Goal: Task Accomplishment & Management: Use online tool/utility

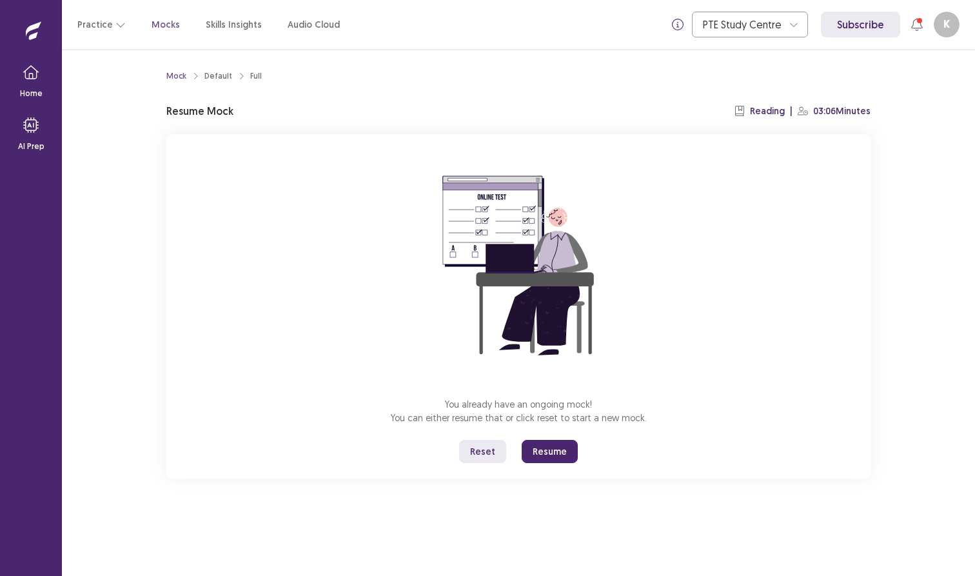
click at [558, 448] on button "Resume" at bounding box center [550, 451] width 56 height 23
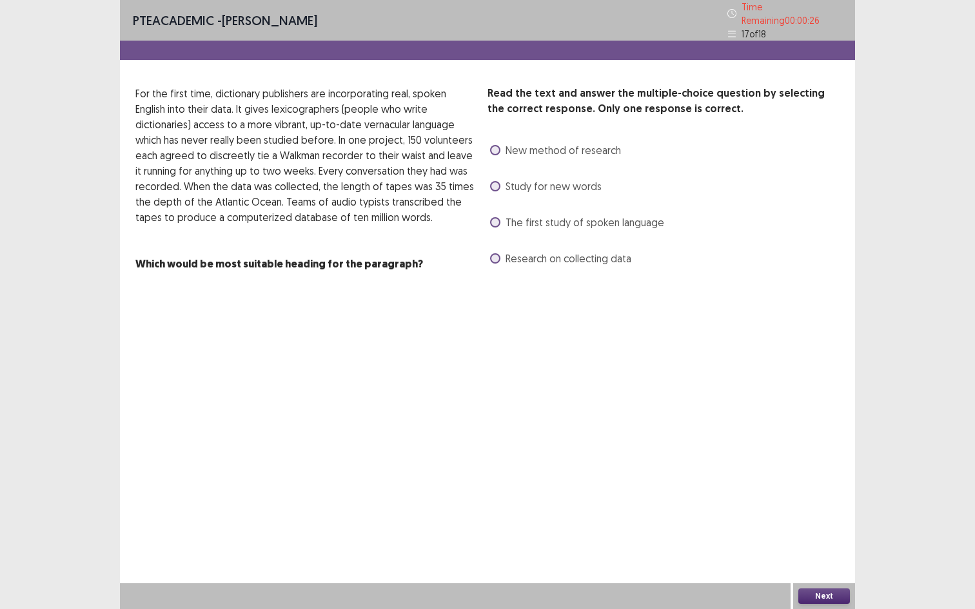
click at [491, 143] on label "New method of research" at bounding box center [555, 150] width 131 height 15
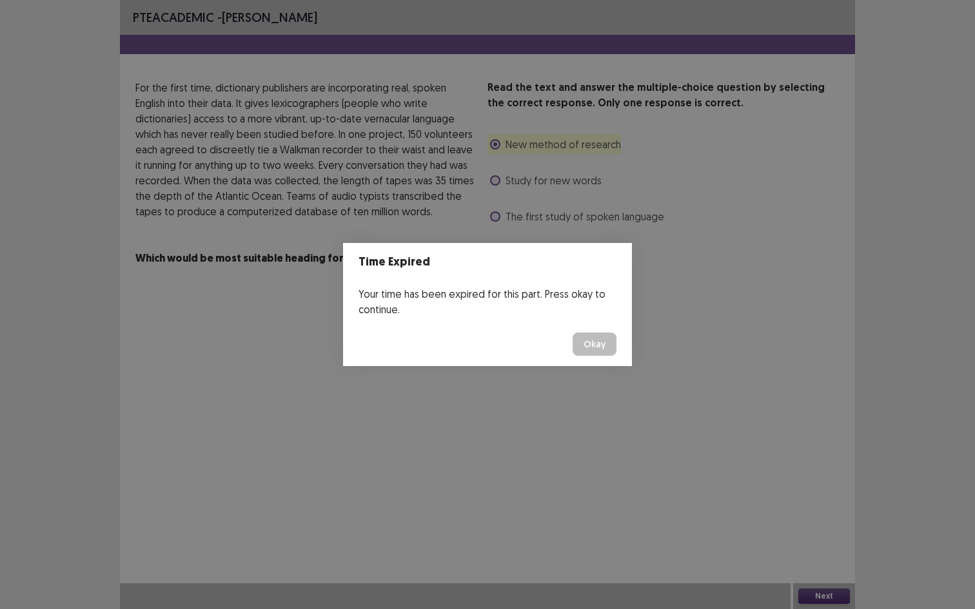
click at [598, 342] on button "Okay" at bounding box center [595, 344] width 44 height 23
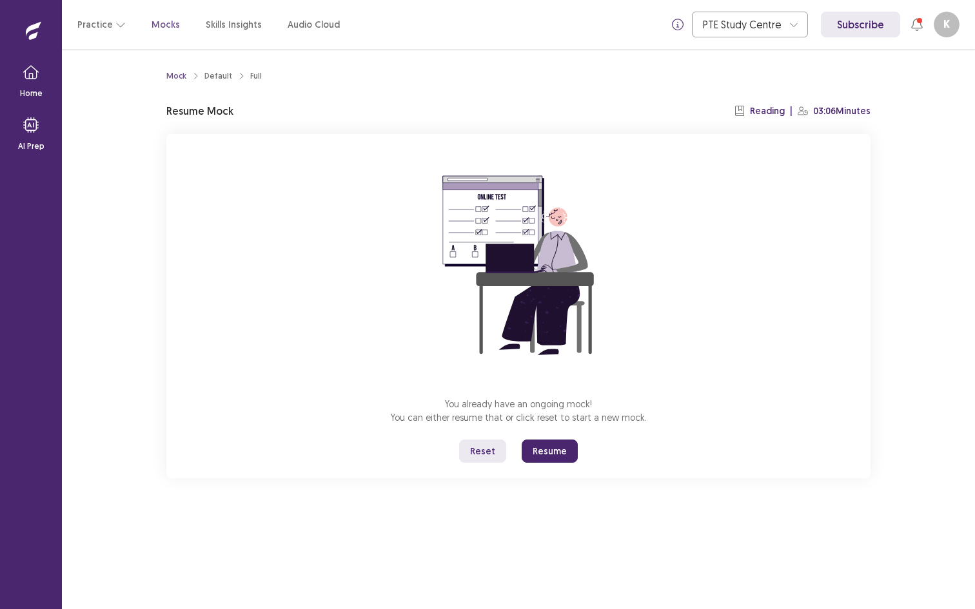
click at [540, 446] on button "Resume" at bounding box center [550, 451] width 56 height 23
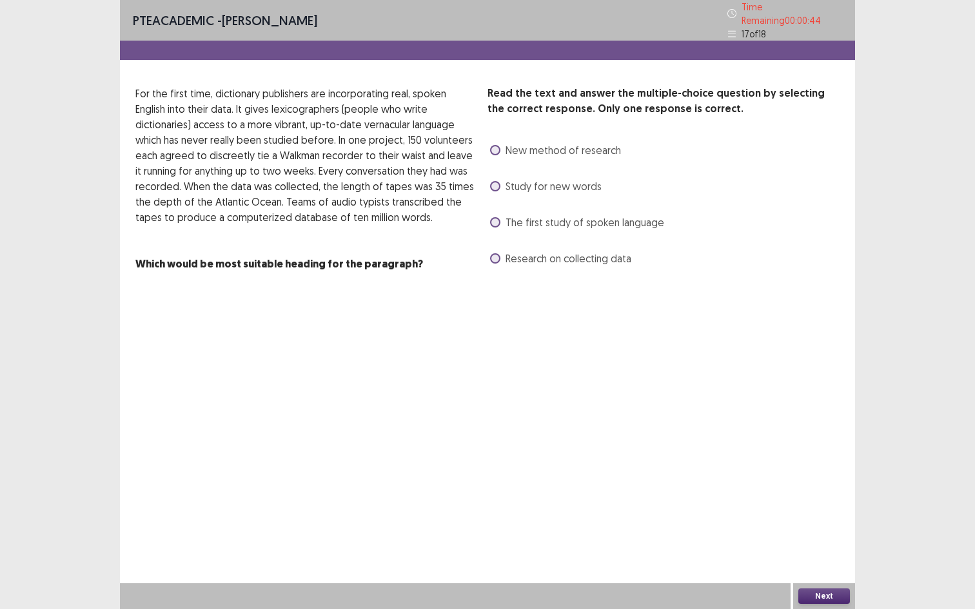
click at [502, 148] on label "New method of research" at bounding box center [555, 150] width 131 height 15
click at [503, 251] on label "Research on collecting data" at bounding box center [560, 258] width 141 height 15
click at [491, 217] on span at bounding box center [495, 222] width 10 height 10
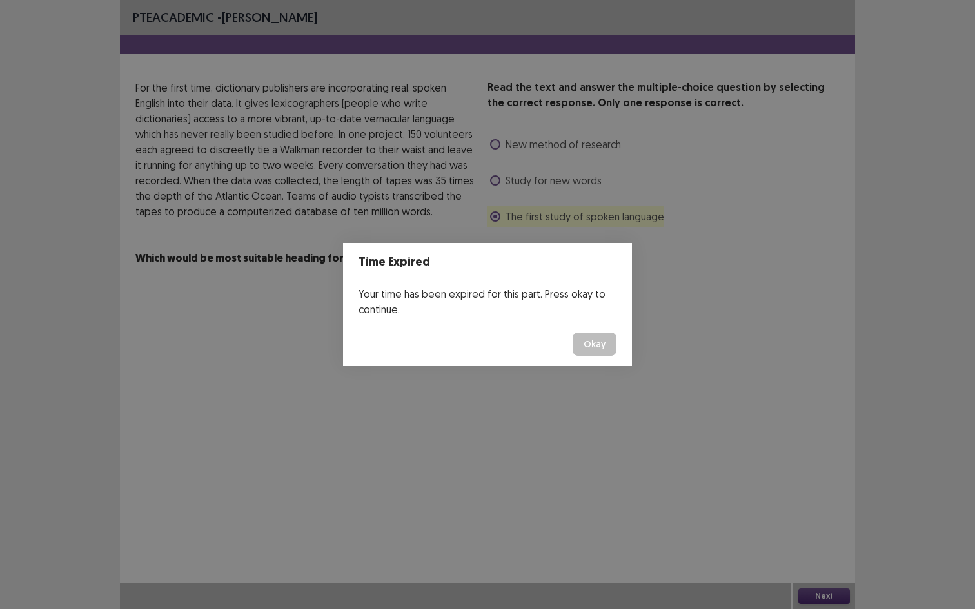
click at [588, 345] on button "Okay" at bounding box center [595, 344] width 44 height 23
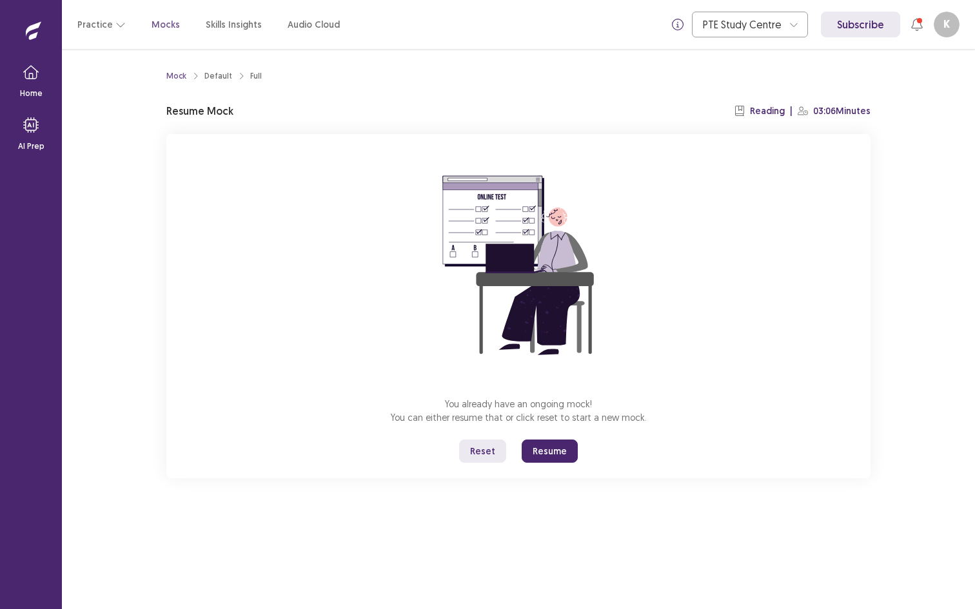
click at [571, 449] on button "Resume" at bounding box center [550, 451] width 56 height 23
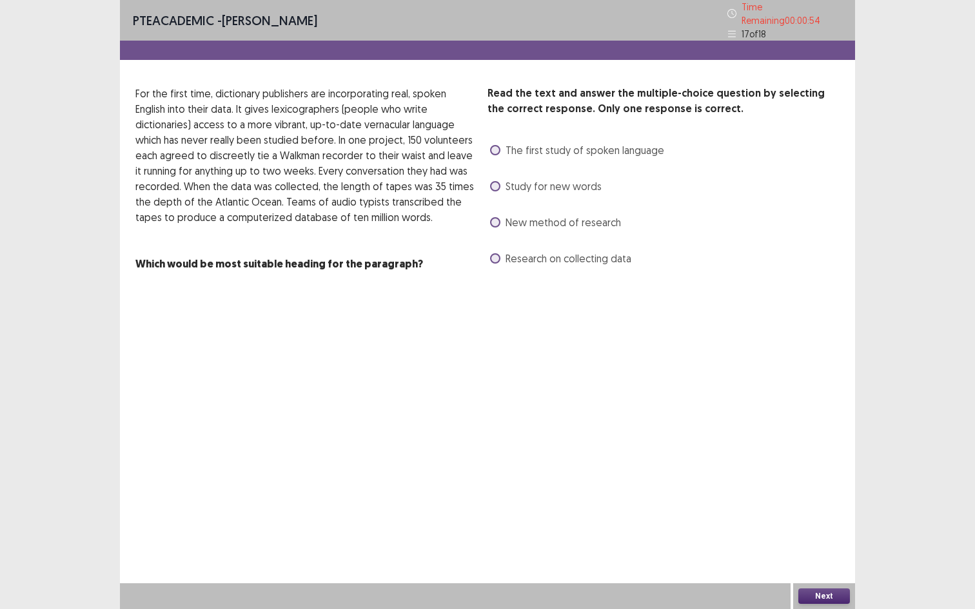
click at [515, 215] on span "New method of research" at bounding box center [563, 222] width 115 height 15
click at [504, 182] on label "Study for new words" at bounding box center [546, 186] width 112 height 15
click at [507, 143] on span "The first study of spoken language" at bounding box center [585, 150] width 159 height 15
click at [495, 222] on label "New method of research" at bounding box center [555, 222] width 131 height 15
click at [799, 575] on button "Next" at bounding box center [824, 596] width 52 height 15
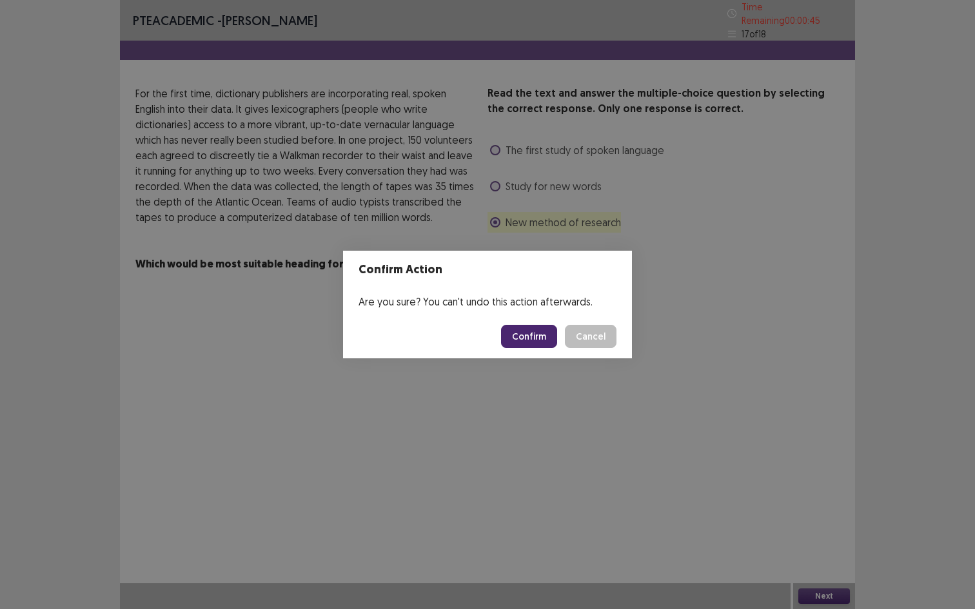
click at [527, 320] on footer "Confirm Cancel" at bounding box center [487, 337] width 289 height 44
click at [529, 344] on button "Confirm" at bounding box center [529, 336] width 56 height 23
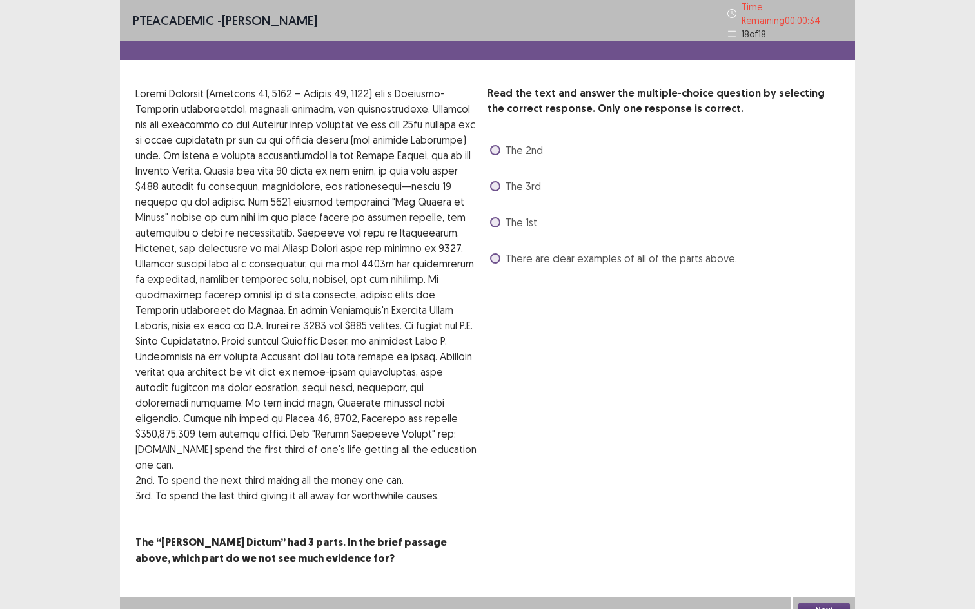
click at [505, 144] on label "The 2nd" at bounding box center [516, 150] width 53 height 15
click at [497, 179] on label "The 3rd" at bounding box center [515, 186] width 51 height 15
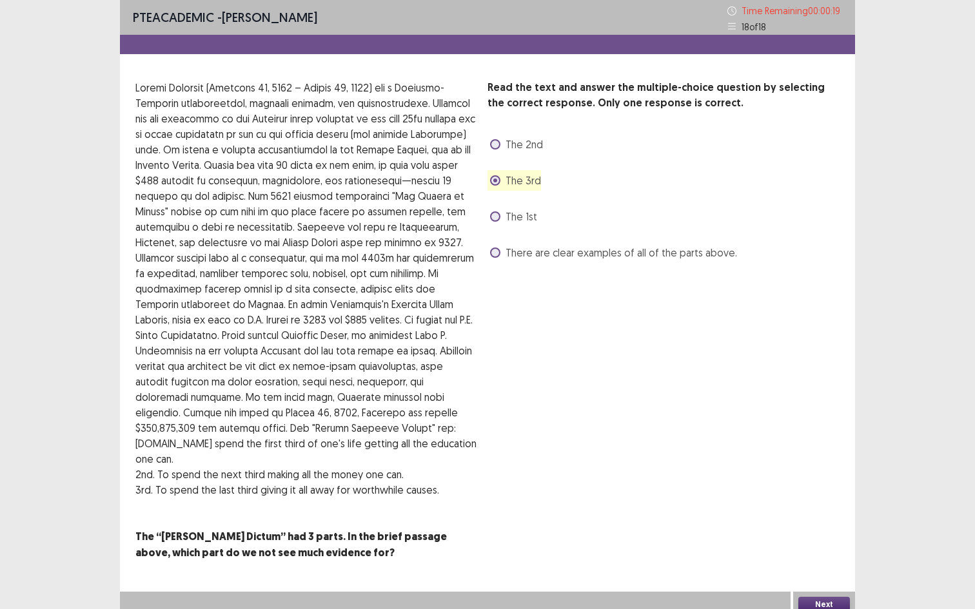
click at [498, 253] on span at bounding box center [495, 253] width 10 height 10
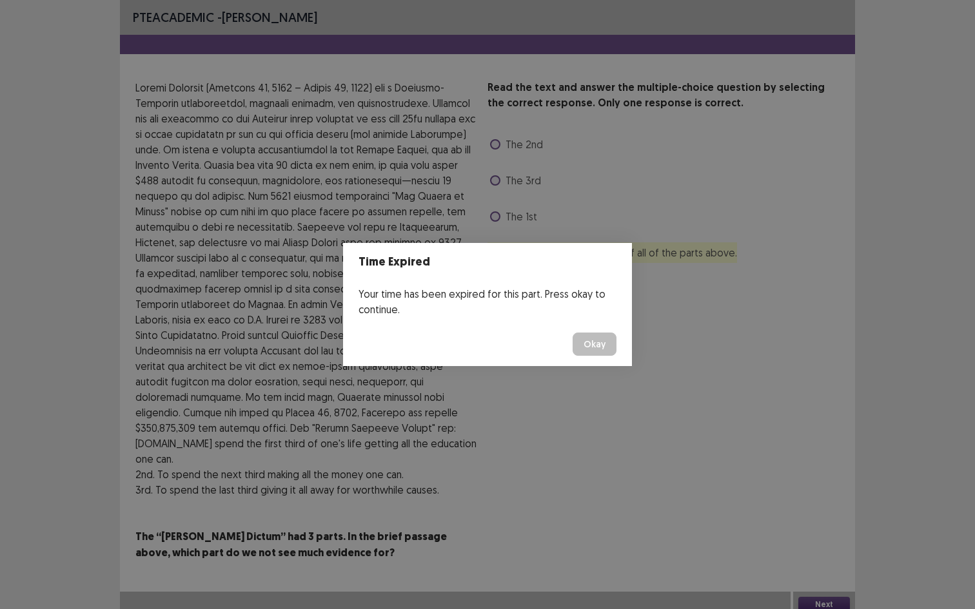
click at [594, 335] on button "Okay" at bounding box center [595, 344] width 44 height 23
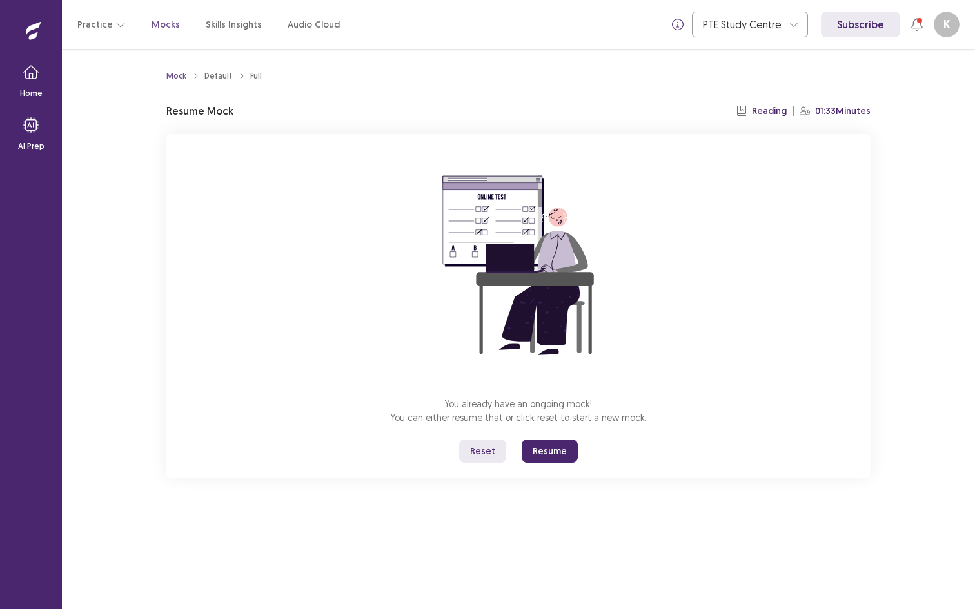
click at [547, 450] on button "Resume" at bounding box center [550, 451] width 56 height 23
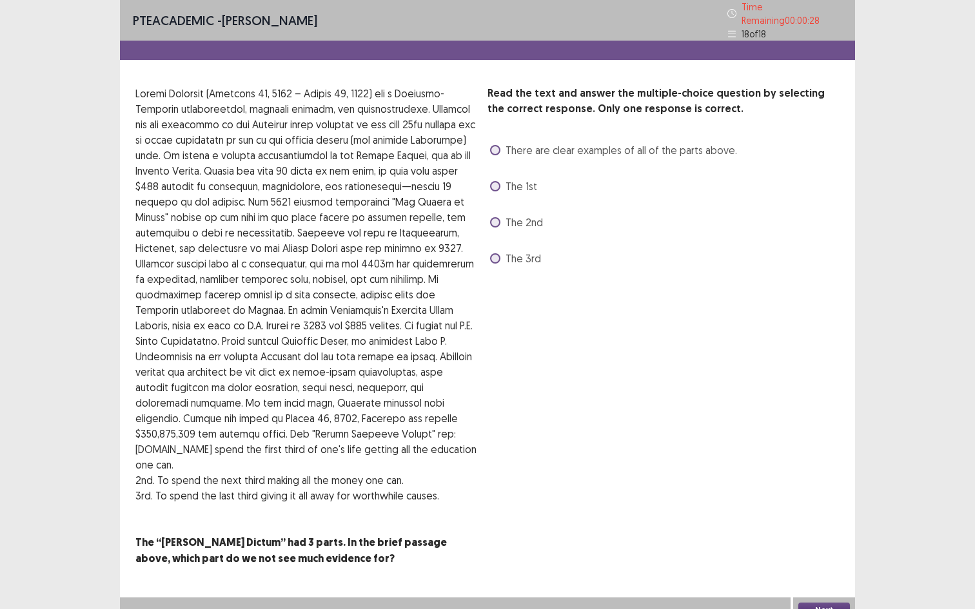
click at [509, 144] on span "There are clear examples of all of the parts above." at bounding box center [622, 150] width 232 height 15
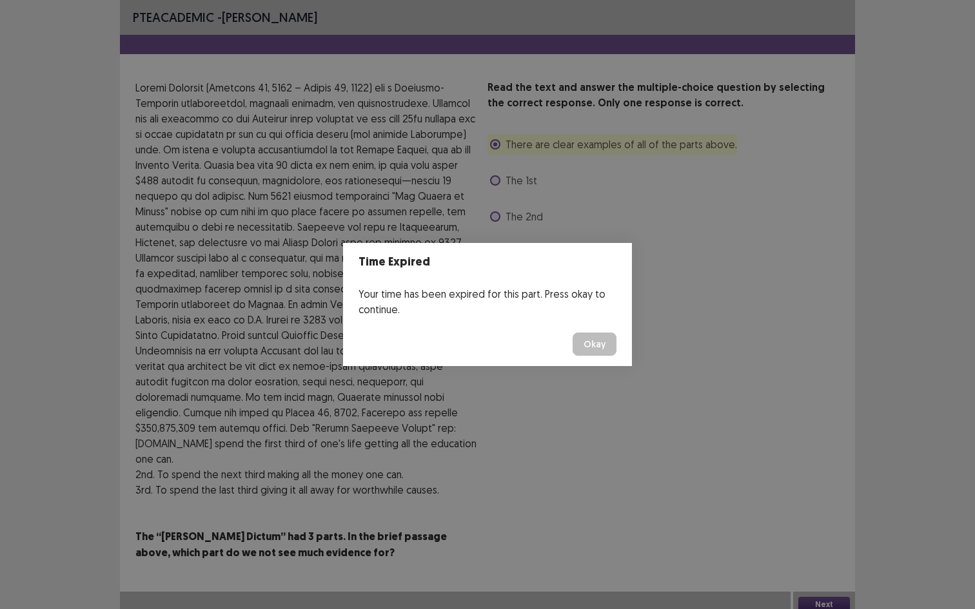
click at [662, 355] on div "Time Expired Your time has been expired for this part. Press okay to continue. …" at bounding box center [487, 304] width 975 height 609
click at [608, 353] on button "Okay" at bounding box center [595, 344] width 44 height 23
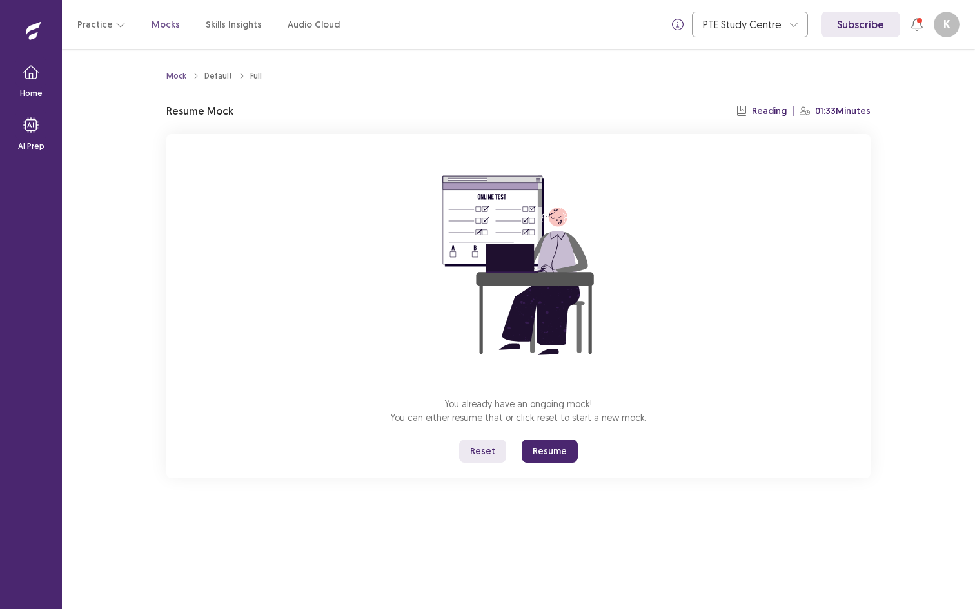
click at [540, 445] on button "Resume" at bounding box center [550, 451] width 56 height 23
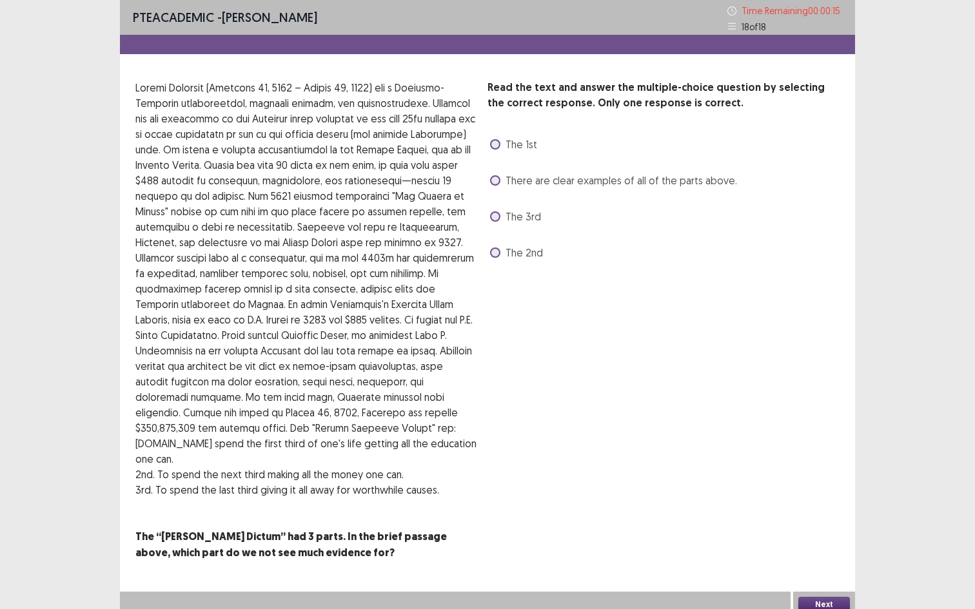
click at [502, 176] on label "There are clear examples of all of the parts above." at bounding box center [613, 180] width 247 height 15
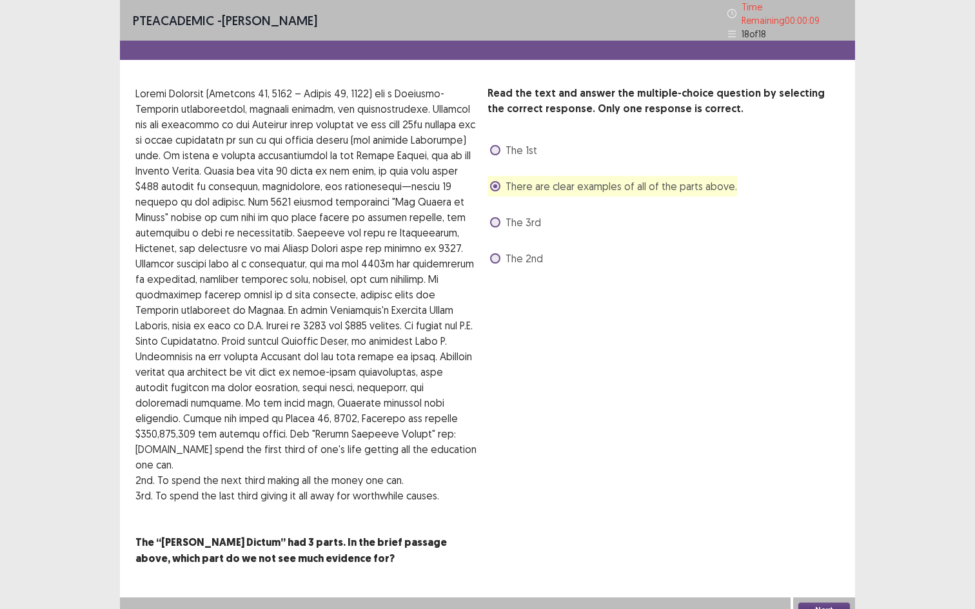
click at [803, 575] on button "Next" at bounding box center [824, 610] width 52 height 15
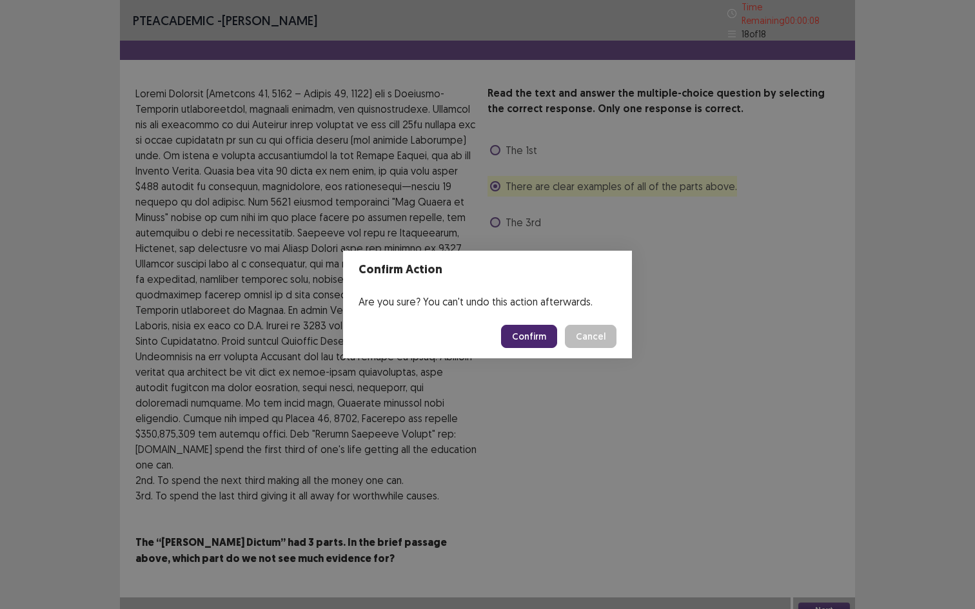
click at [544, 332] on button "Confirm" at bounding box center [529, 336] width 56 height 23
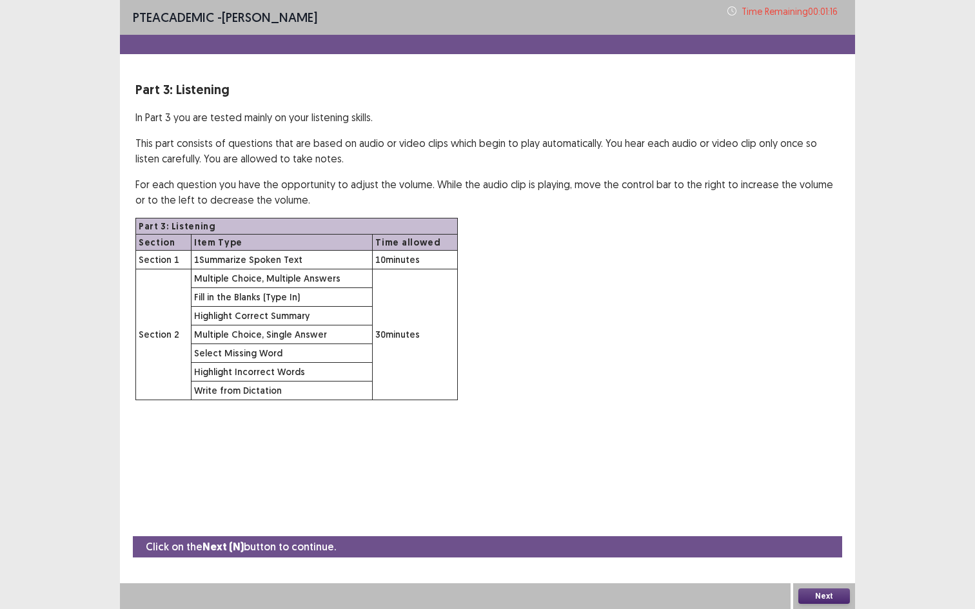
click at [803, 575] on button "Next" at bounding box center [824, 596] width 52 height 15
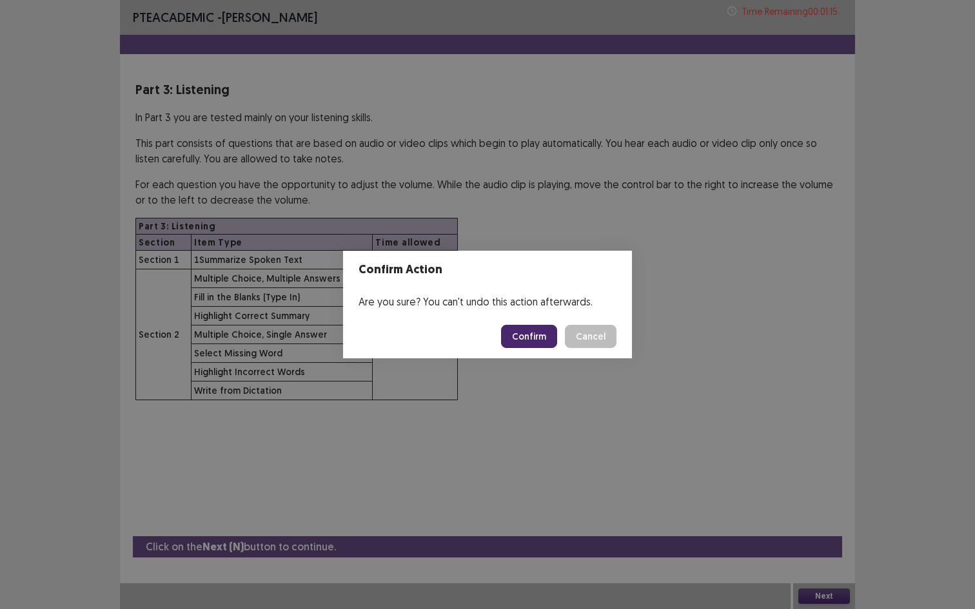
click at [540, 342] on button "Confirm" at bounding box center [529, 336] width 56 height 23
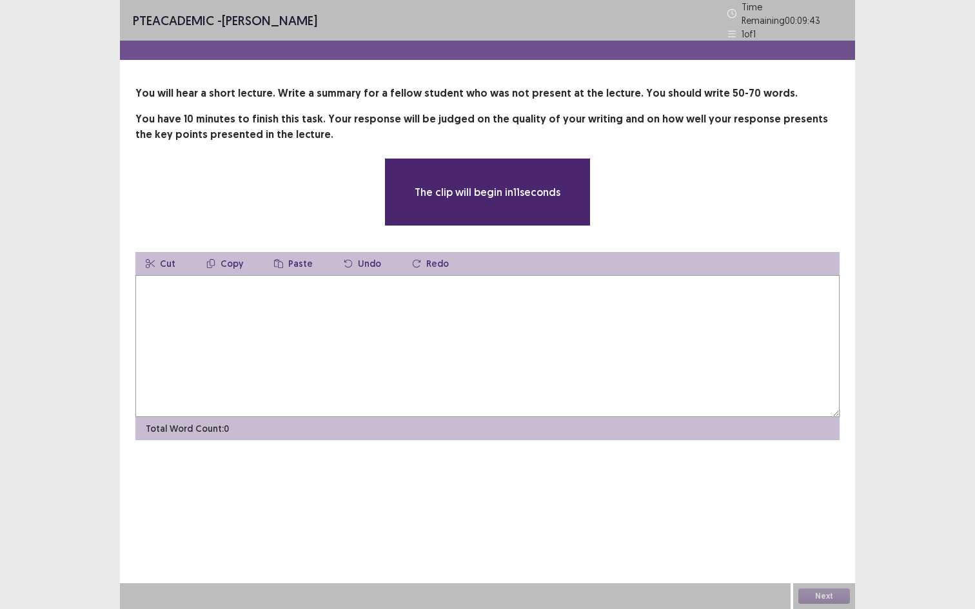
click at [540, 342] on textarea at bounding box center [487, 346] width 704 height 142
